Goal: Task Accomplishment & Management: Manage account settings

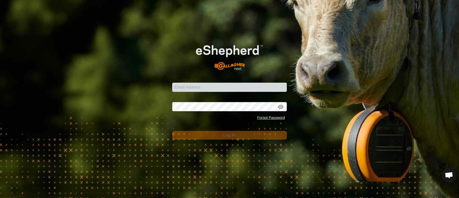
scroll to position [4453, 0]
click at [204, 87] on input "Email Address" at bounding box center [229, 86] width 115 height 9
type input "[PERSON_NAME][EMAIL_ADDRESS][PERSON_NAME][DOMAIN_NAME]"
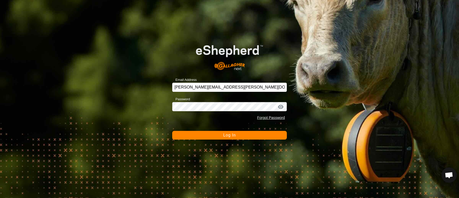
click at [226, 136] on span "Log In" at bounding box center [229, 135] width 12 height 4
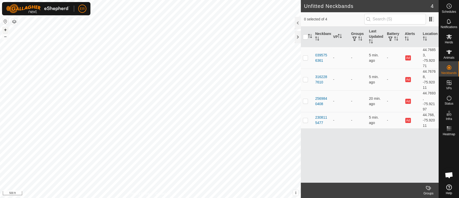
click at [7, 27] on button "+" at bounding box center [5, 30] width 6 height 6
click at [255, 153] on div "2308115477 - + – ⇧ i This application includes HERE Maps. © 2024 HERE. All righ…" at bounding box center [150, 99] width 301 height 198
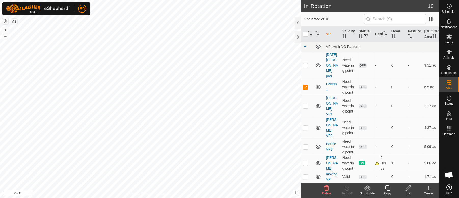
click at [406, 187] on icon at bounding box center [408, 188] width 6 height 6
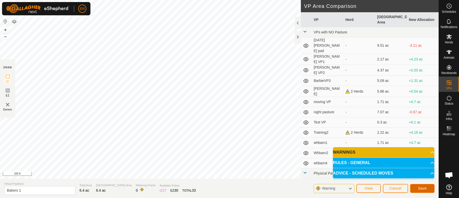
click at [422, 187] on span "Save" at bounding box center [422, 188] width 9 height 4
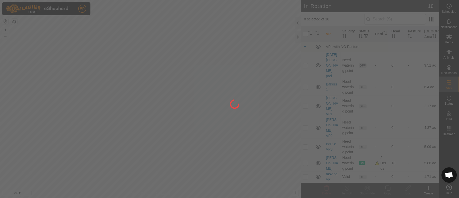
drag, startPoint x: 178, startPoint y: 92, endPoint x: 154, endPoint y: 137, distance: 50.7
click at [154, 137] on div at bounding box center [229, 99] width 459 height 198
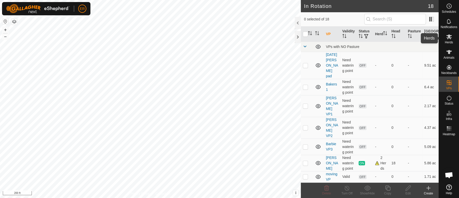
click at [449, 37] on icon at bounding box center [449, 37] width 6 height 6
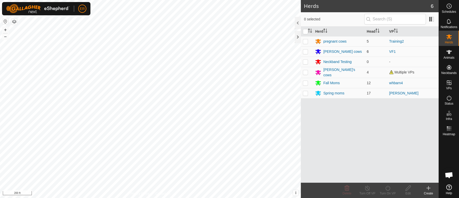
click at [305, 52] on p-checkbox at bounding box center [305, 51] width 5 height 4
checkbox input "true"
click at [386, 189] on icon at bounding box center [387, 188] width 6 height 6
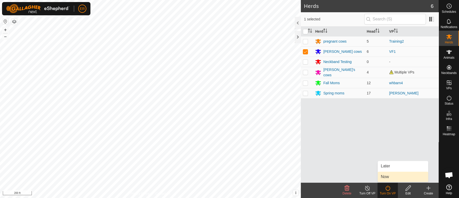
click at [386, 177] on link "Now" at bounding box center [402, 176] width 50 height 10
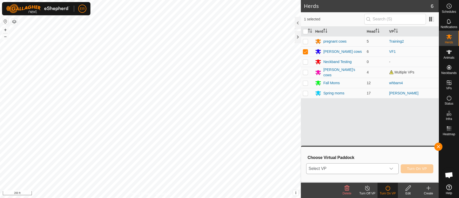
click at [391, 168] on icon "dropdown trigger" at bounding box center [391, 168] width 4 height 2
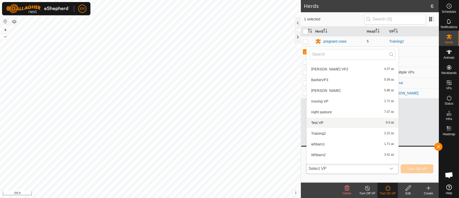
scroll to position [113, 0]
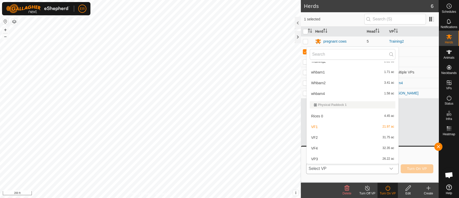
click at [313, 137] on li "VF2 31.75 ac" at bounding box center [352, 137] width 92 height 10
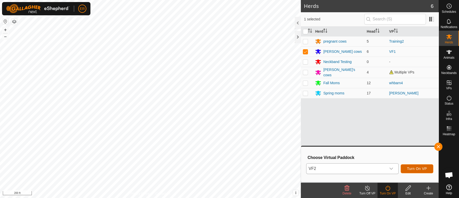
click at [411, 168] on span "Turn On VP" at bounding box center [417, 168] width 20 height 4
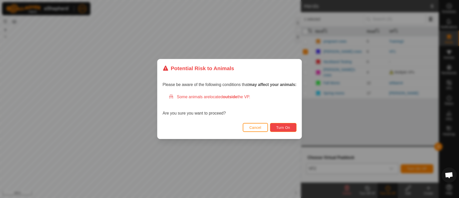
click at [287, 127] on span "Turn On" at bounding box center [283, 127] width 14 height 4
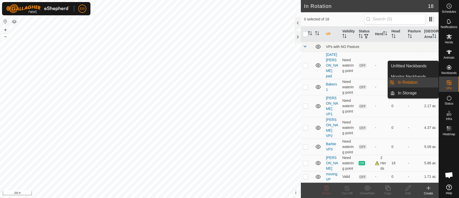
click at [448, 83] on icon at bounding box center [449, 82] width 6 height 6
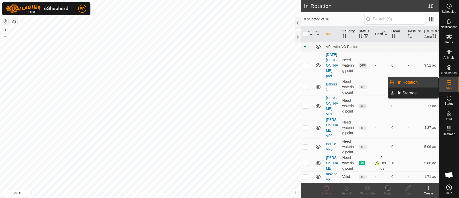
click at [415, 83] on link "In Rotation" at bounding box center [417, 82] width 44 height 10
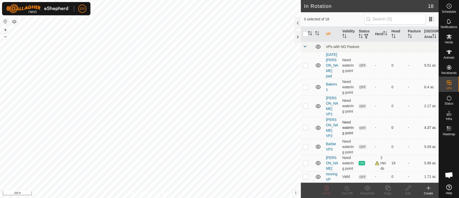
checkbox input "true"
checkbox input "false"
click at [346, 188] on line at bounding box center [347, 188] width 4 height 4
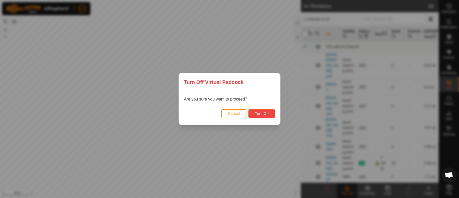
click at [260, 114] on span "Turn Off" at bounding box center [262, 113] width 14 height 4
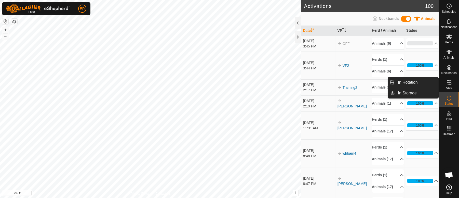
click at [447, 82] on icon at bounding box center [448, 82] width 5 height 5
click at [411, 81] on link "In Rotation" at bounding box center [417, 82] width 44 height 10
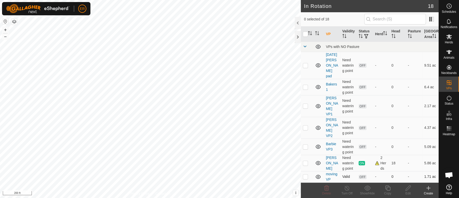
checkbox input "true"
click at [345, 187] on icon at bounding box center [346, 187] width 5 height 5
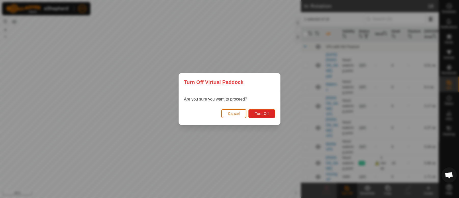
click at [234, 113] on span "Cancel" at bounding box center [234, 113] width 12 height 4
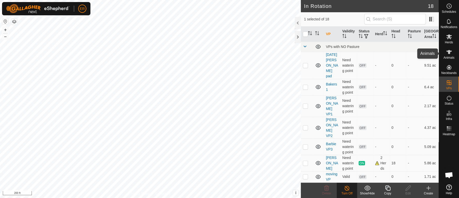
click at [448, 51] on icon at bounding box center [449, 52] width 6 height 4
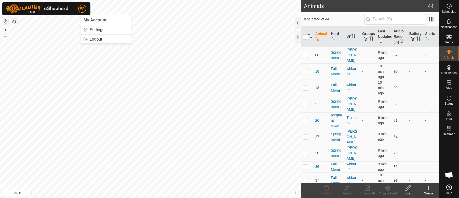
click at [81, 6] on span "ER" at bounding box center [82, 8] width 5 height 5
click at [95, 40] on link "Logout" at bounding box center [105, 39] width 50 height 8
